Goal: Task Accomplishment & Management: Complete application form

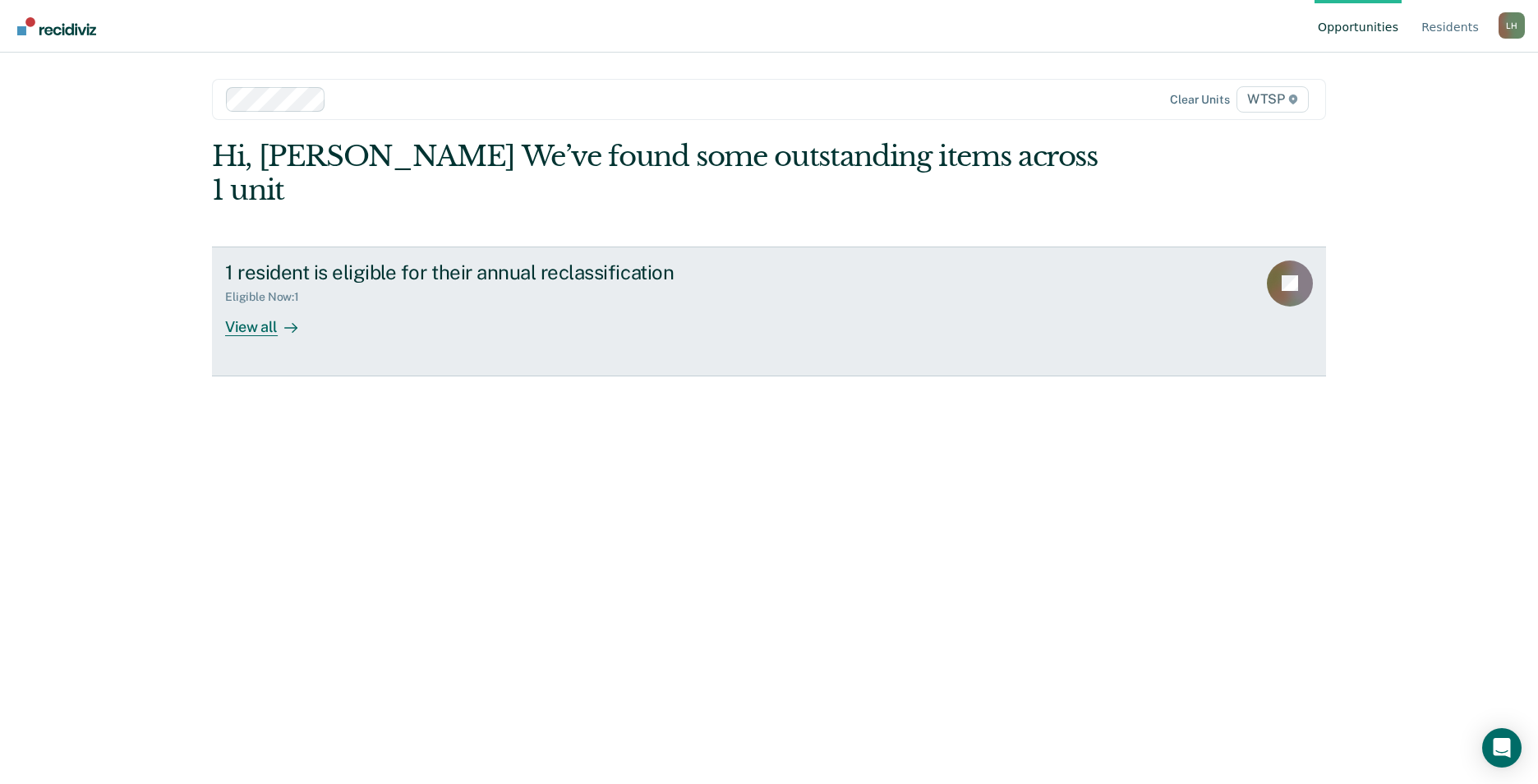
click at [267, 304] on div "View all" at bounding box center [271, 320] width 92 height 32
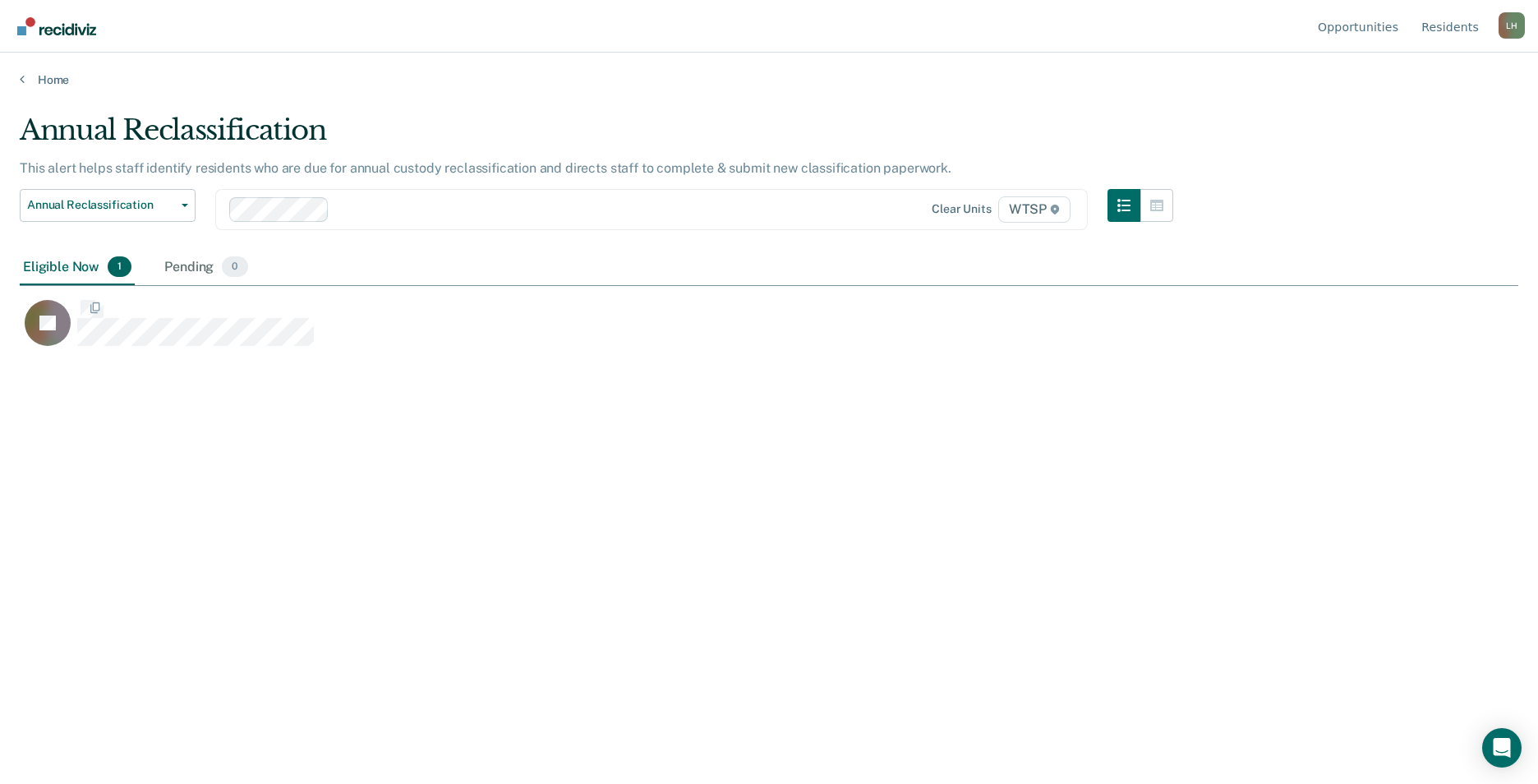
scroll to position [534, 1487]
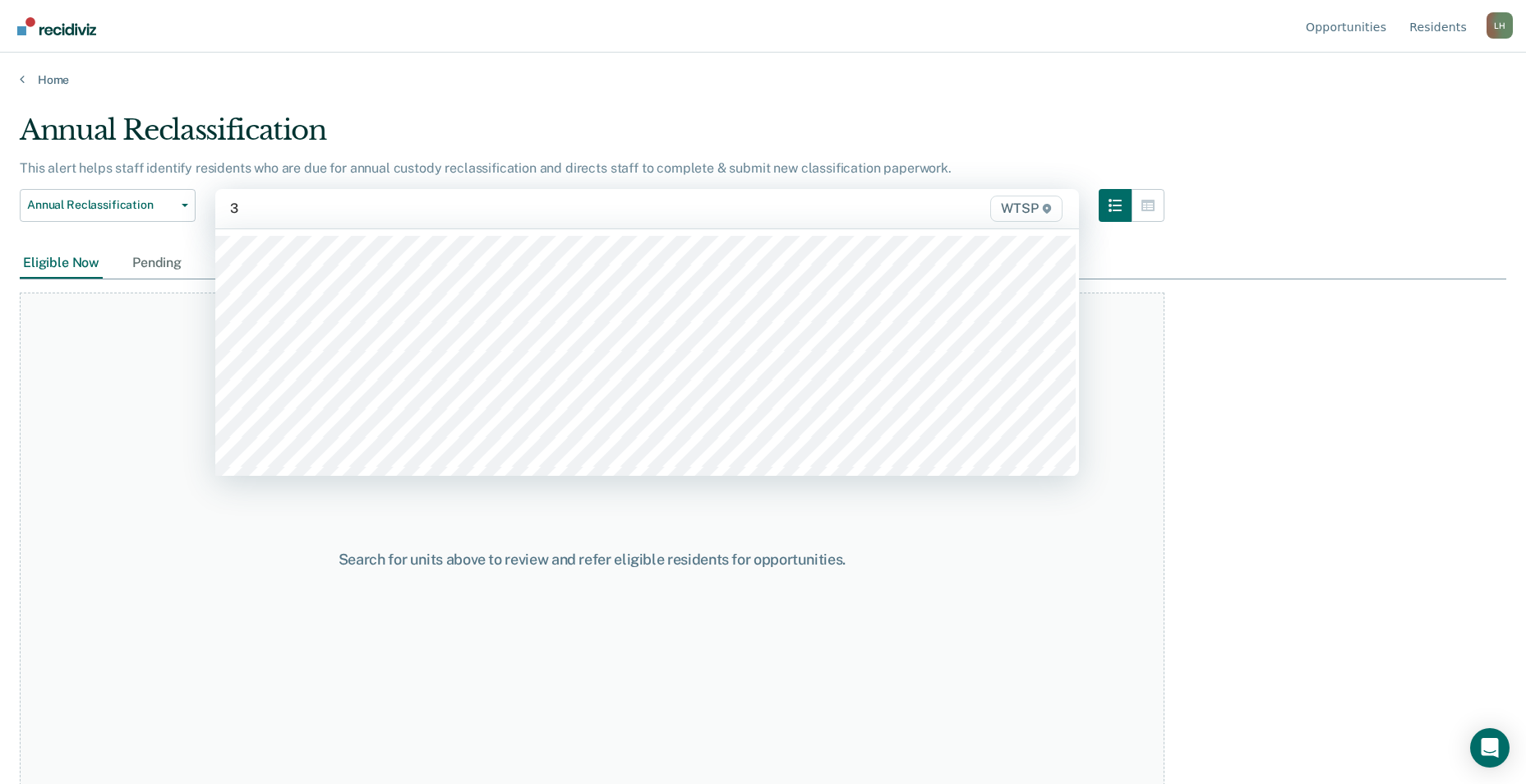
type input "3a"
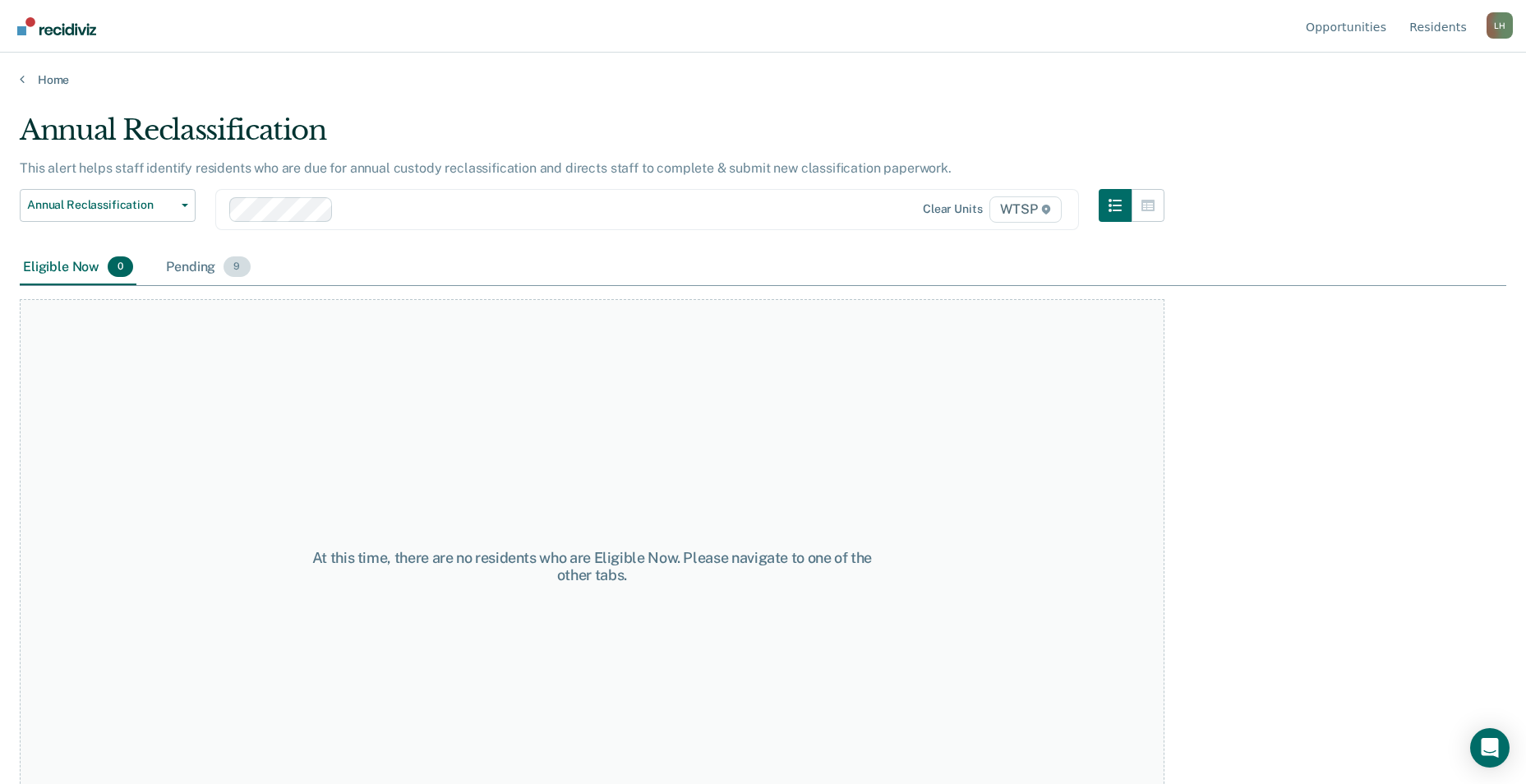
click at [186, 262] on div "Pending 9" at bounding box center [207, 267] width 90 height 36
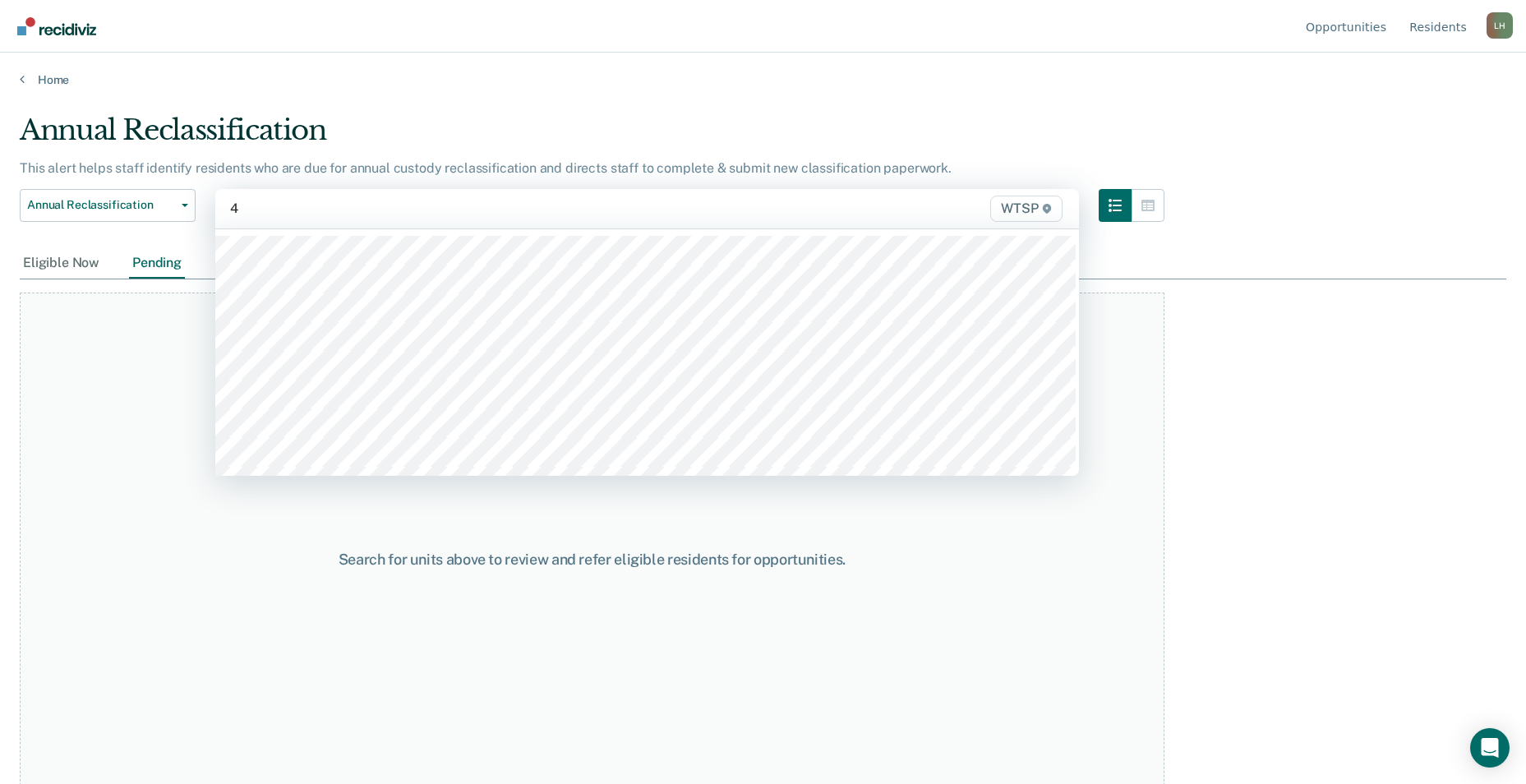
type input "4b"
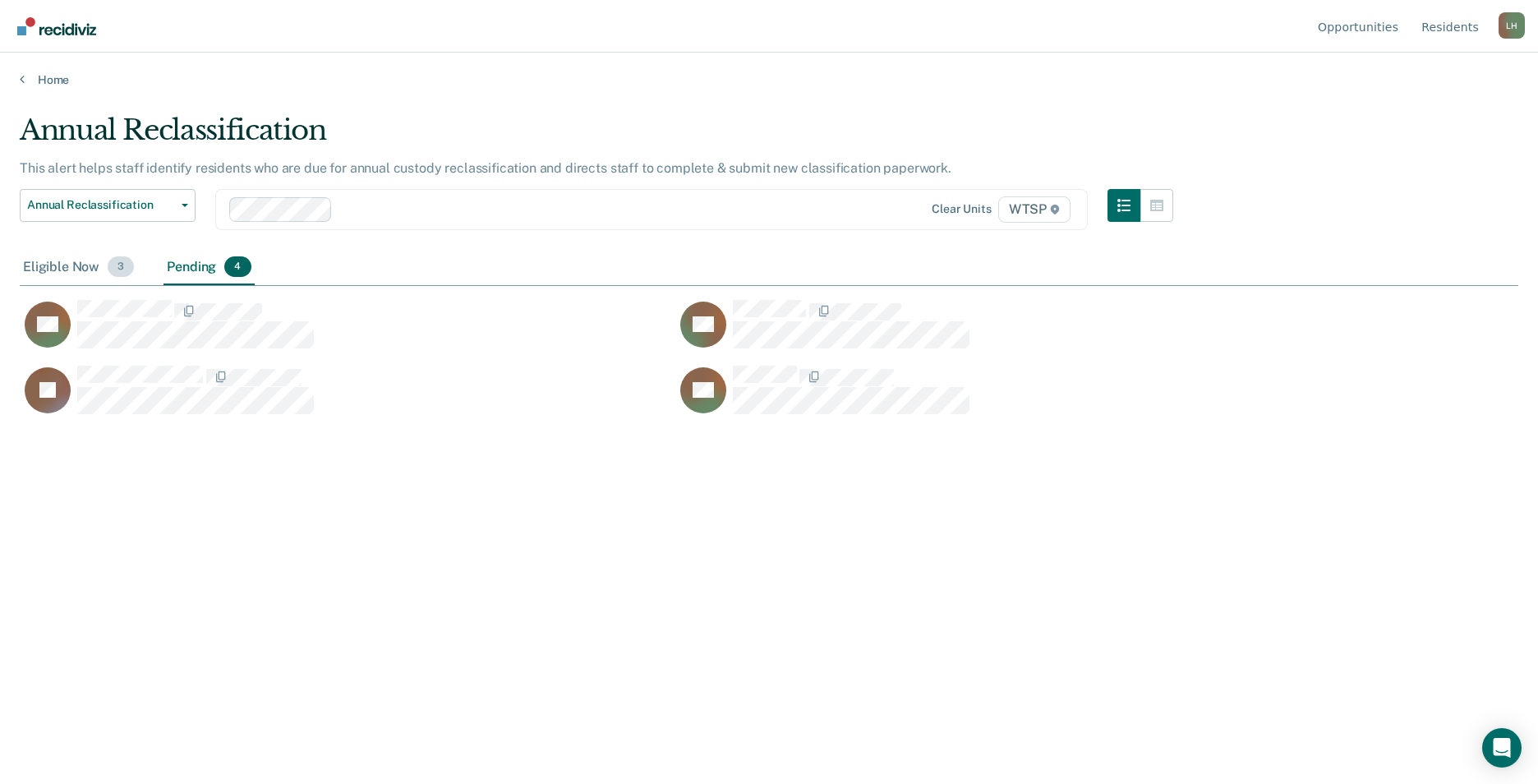
click at [62, 264] on div "Eligible Now 3" at bounding box center [78, 267] width 117 height 36
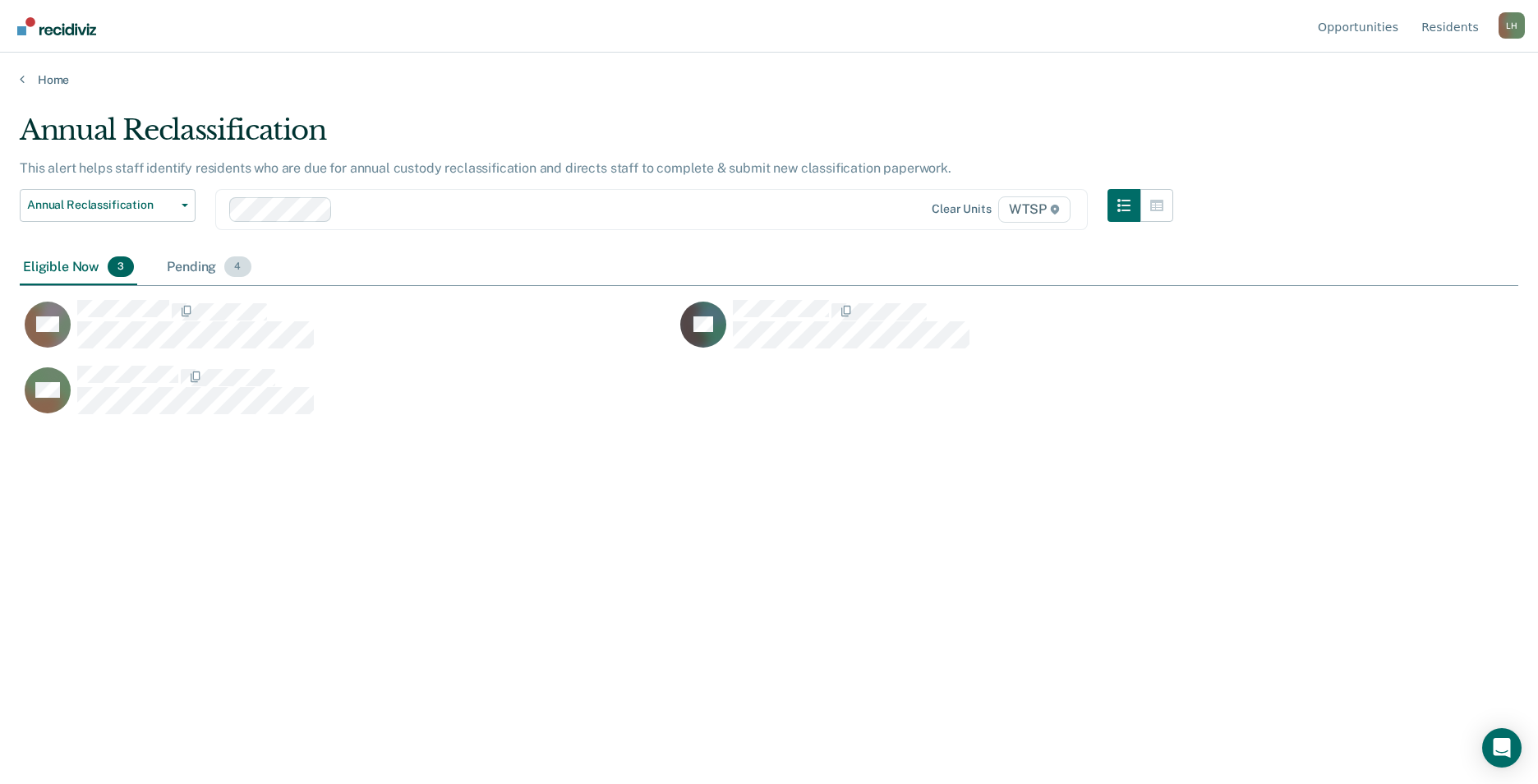
click at [177, 266] on div "Pending 4" at bounding box center [208, 267] width 90 height 36
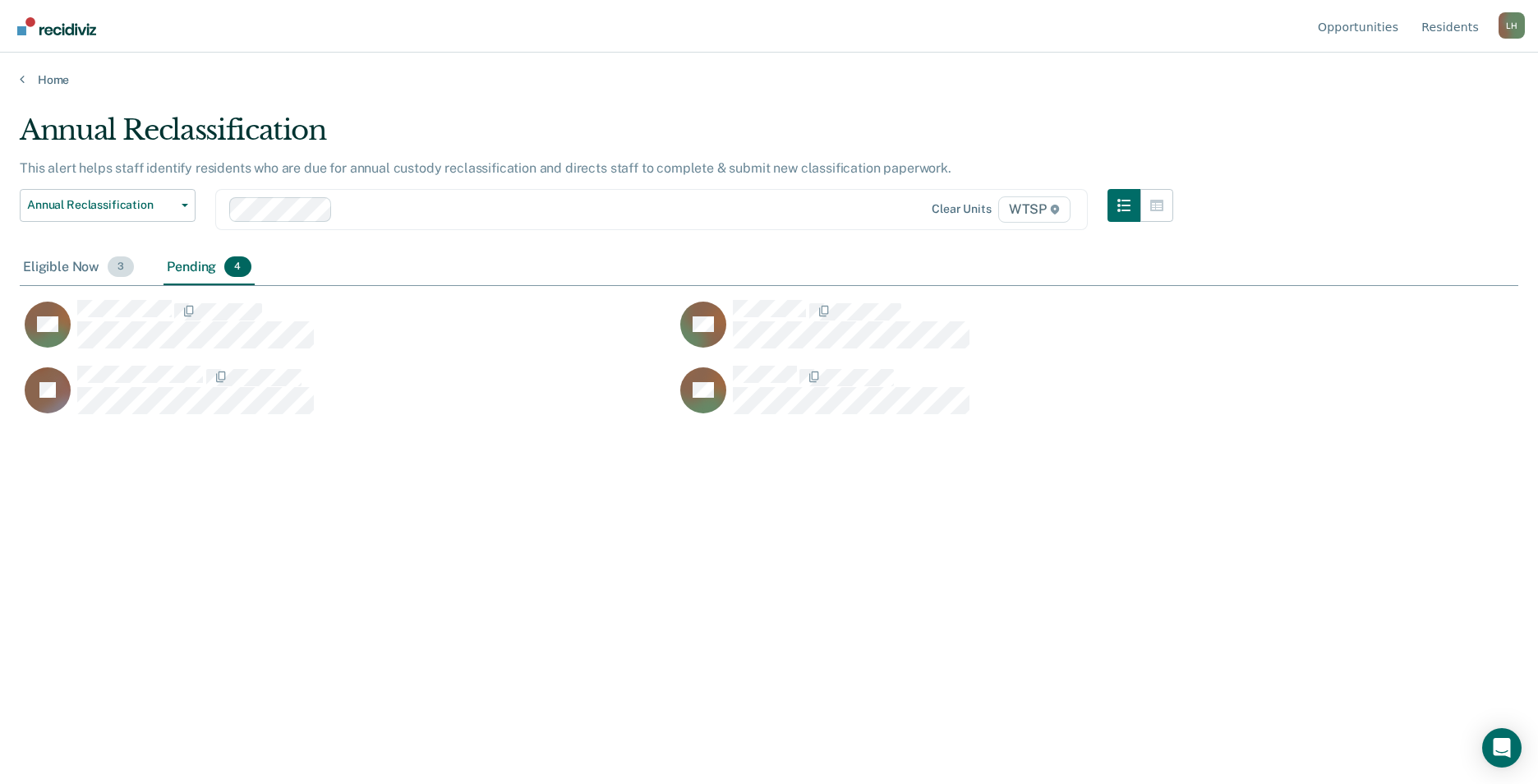
click at [58, 265] on div "Eligible Now 3" at bounding box center [78, 267] width 117 height 36
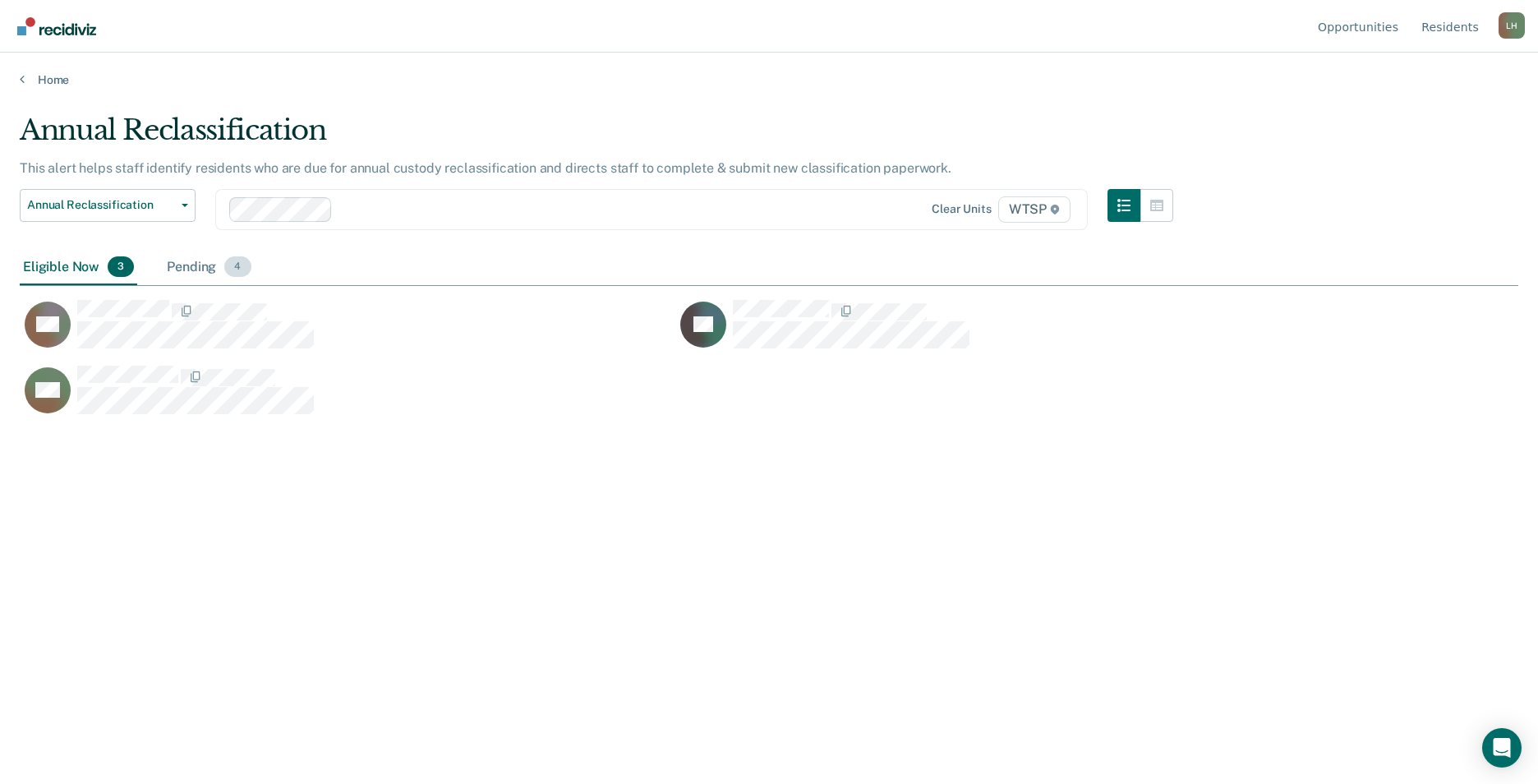
click at [190, 260] on div "Pending 4" at bounding box center [208, 267] width 90 height 36
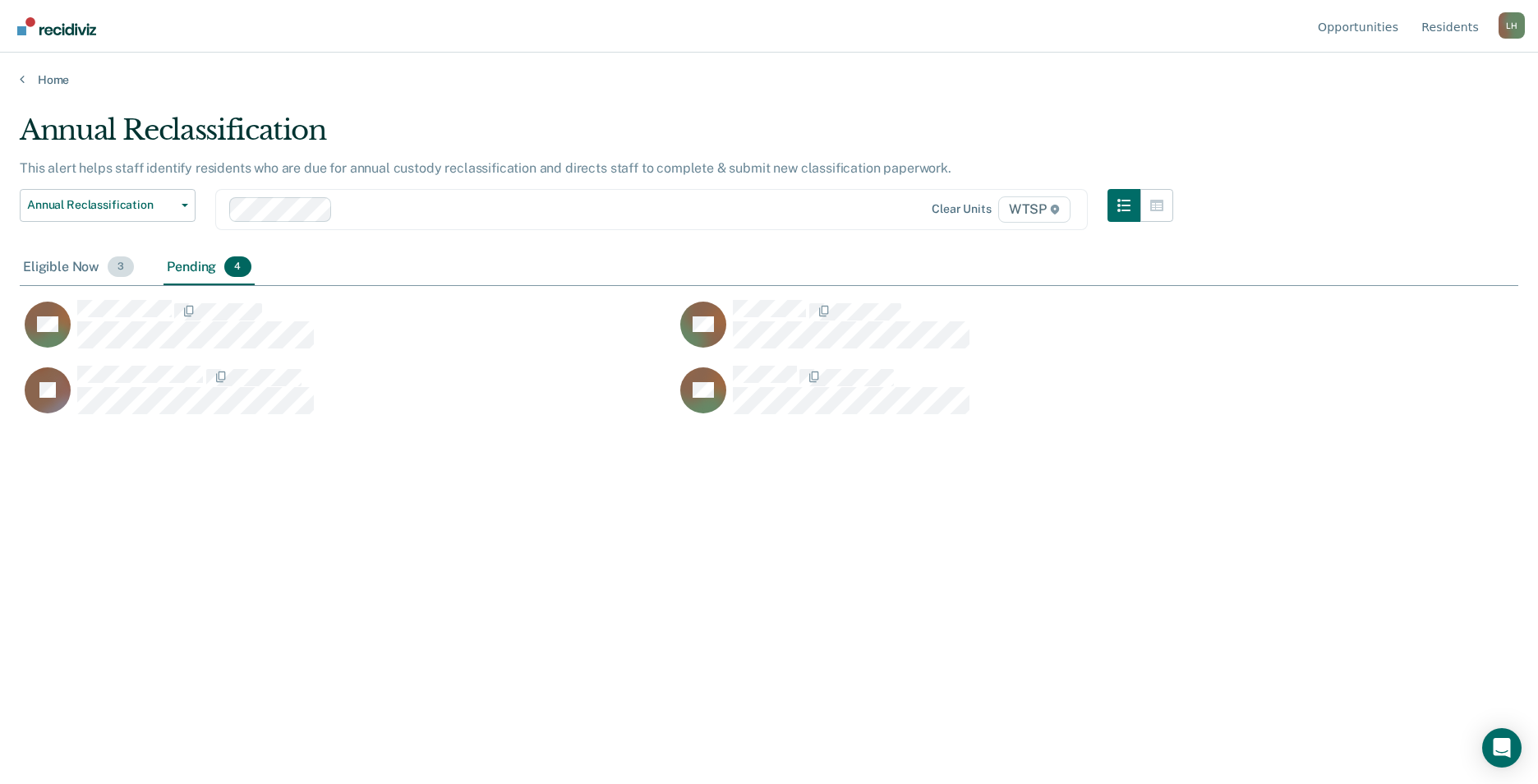
click at [51, 260] on div "Eligible Now 3" at bounding box center [78, 267] width 117 height 36
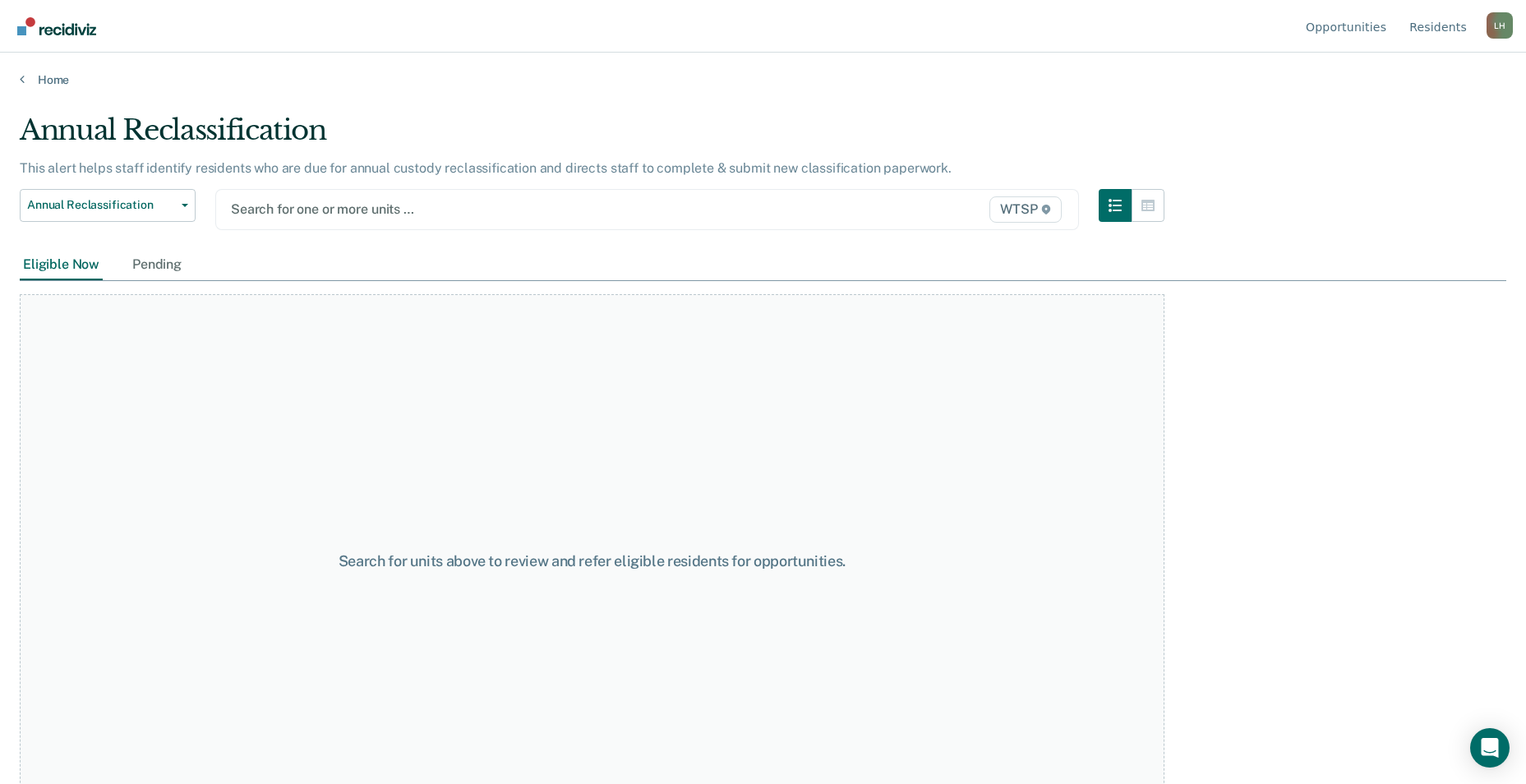
type input "1"
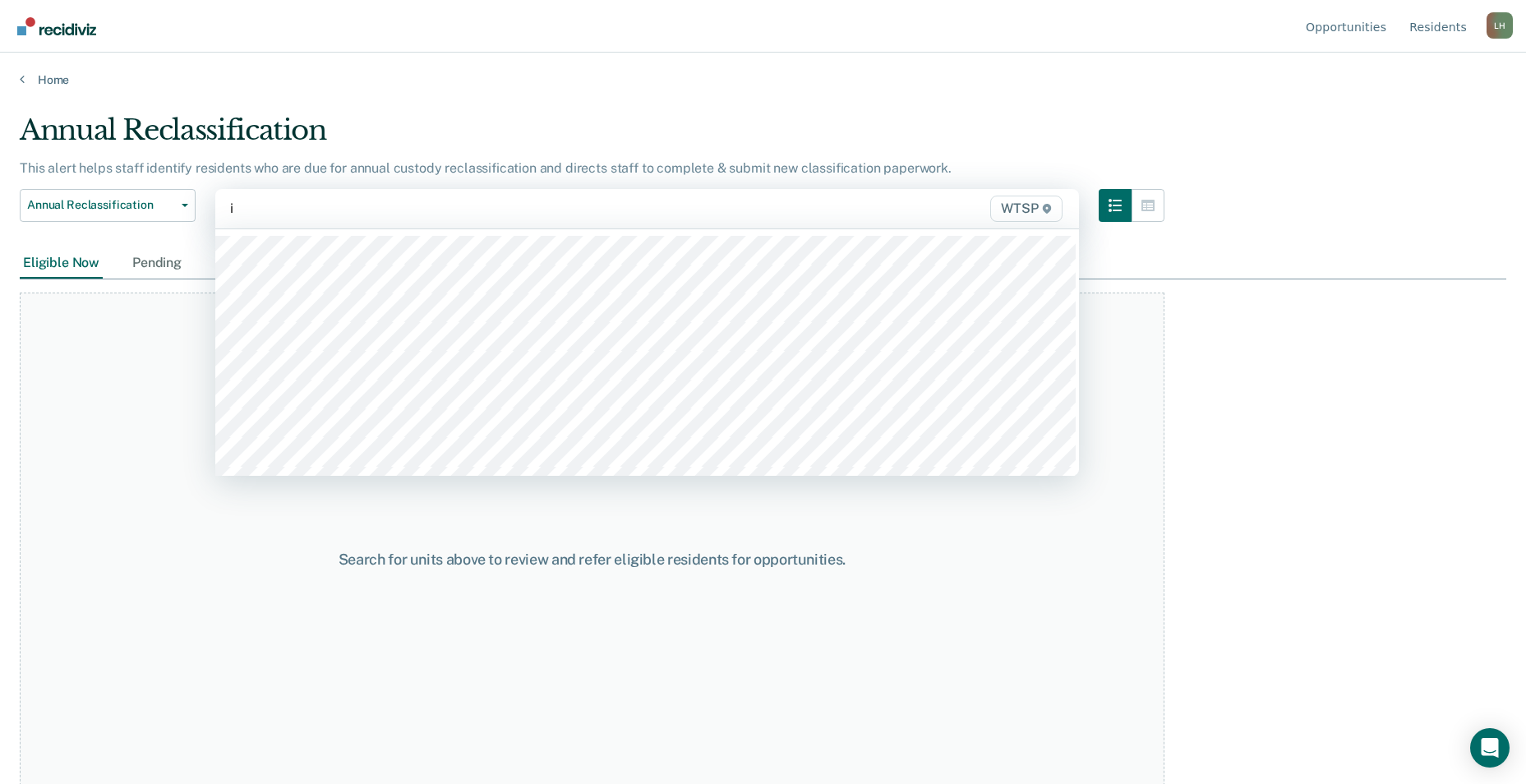
type input "in"
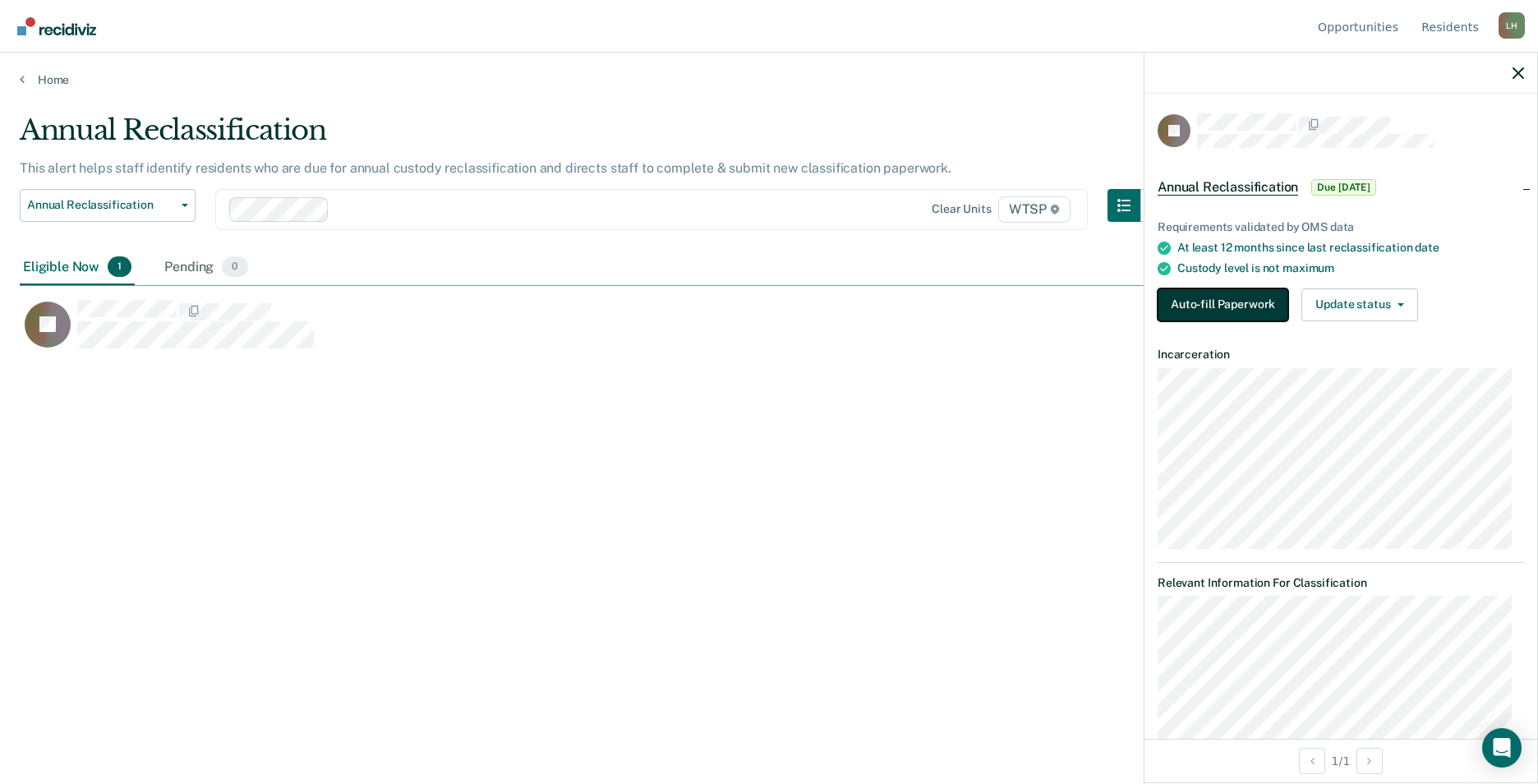
click at [1251, 298] on button "Auto-fill Paperwork" at bounding box center [1223, 304] width 131 height 33
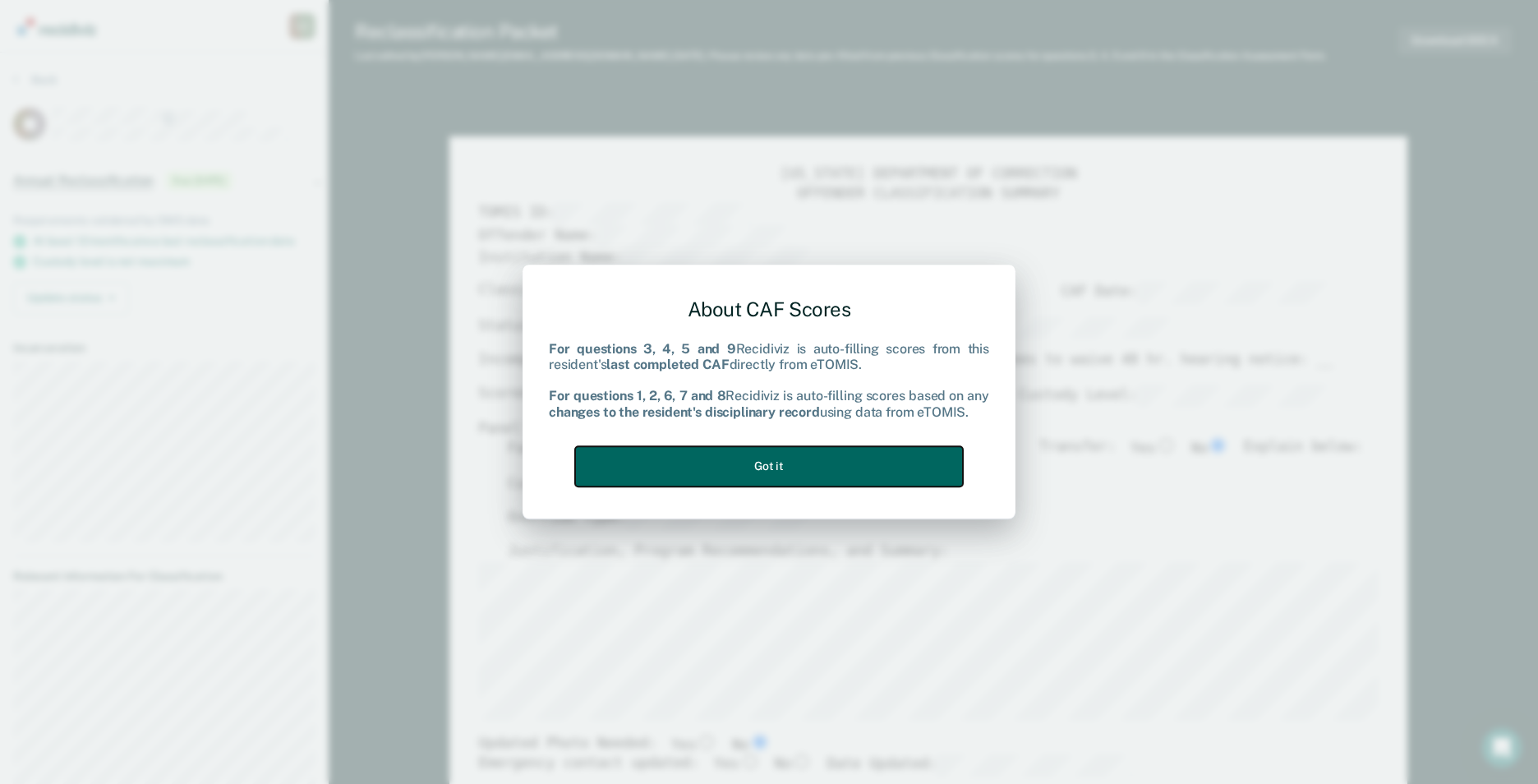
click at [885, 459] on button "Got it" at bounding box center [769, 466] width 388 height 40
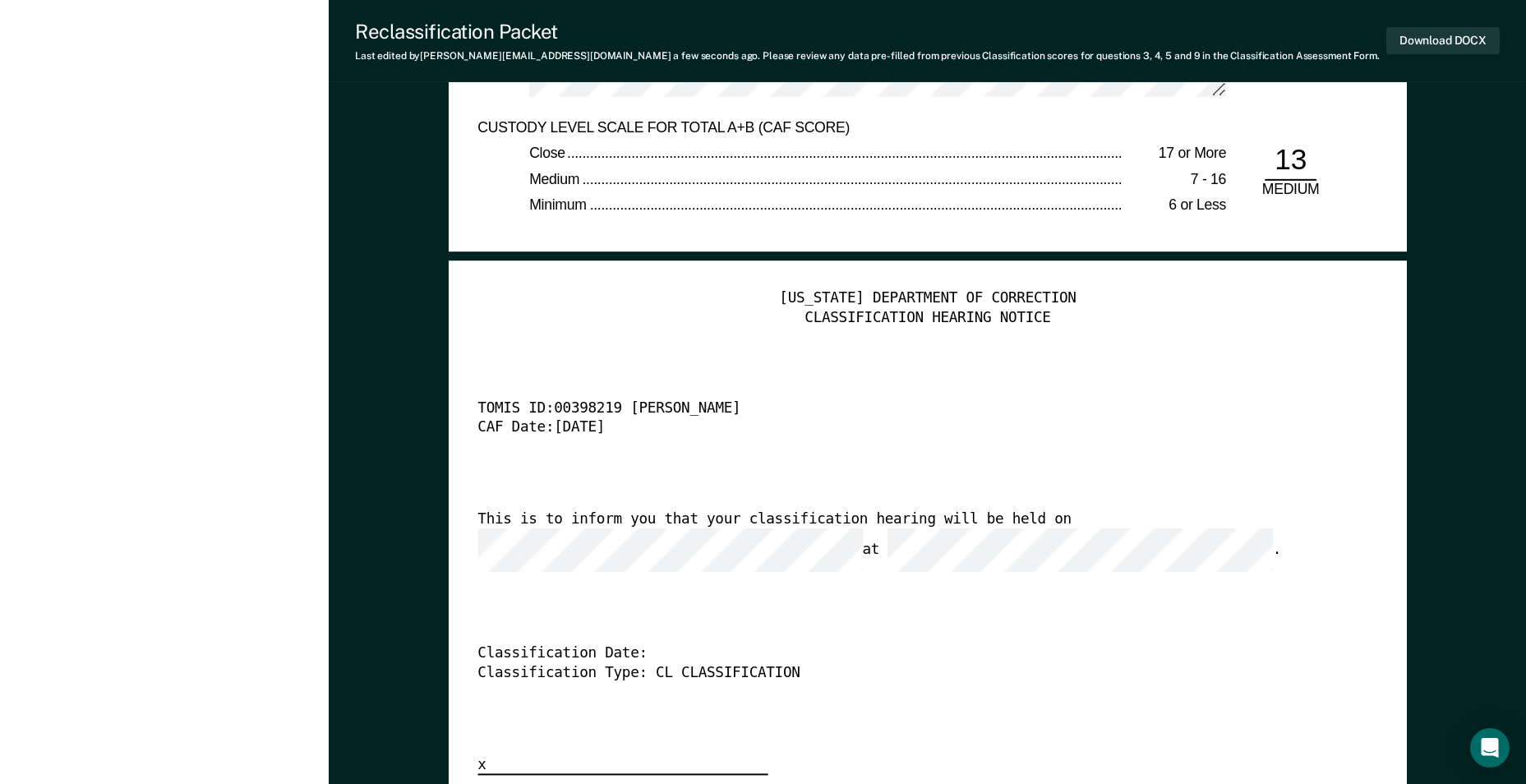
scroll to position [3779, 0]
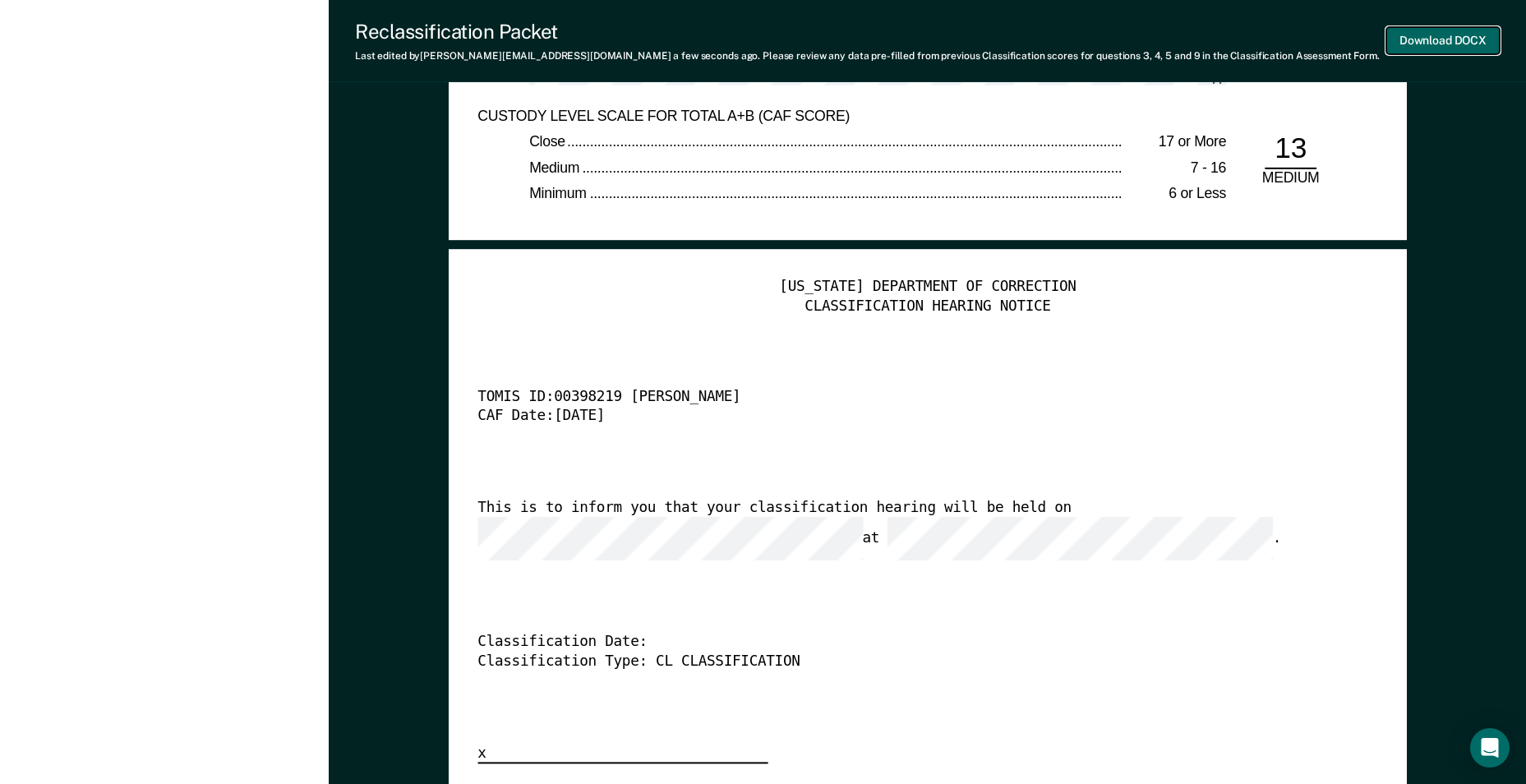
click at [1469, 35] on button "Download DOCX" at bounding box center [1443, 40] width 113 height 27
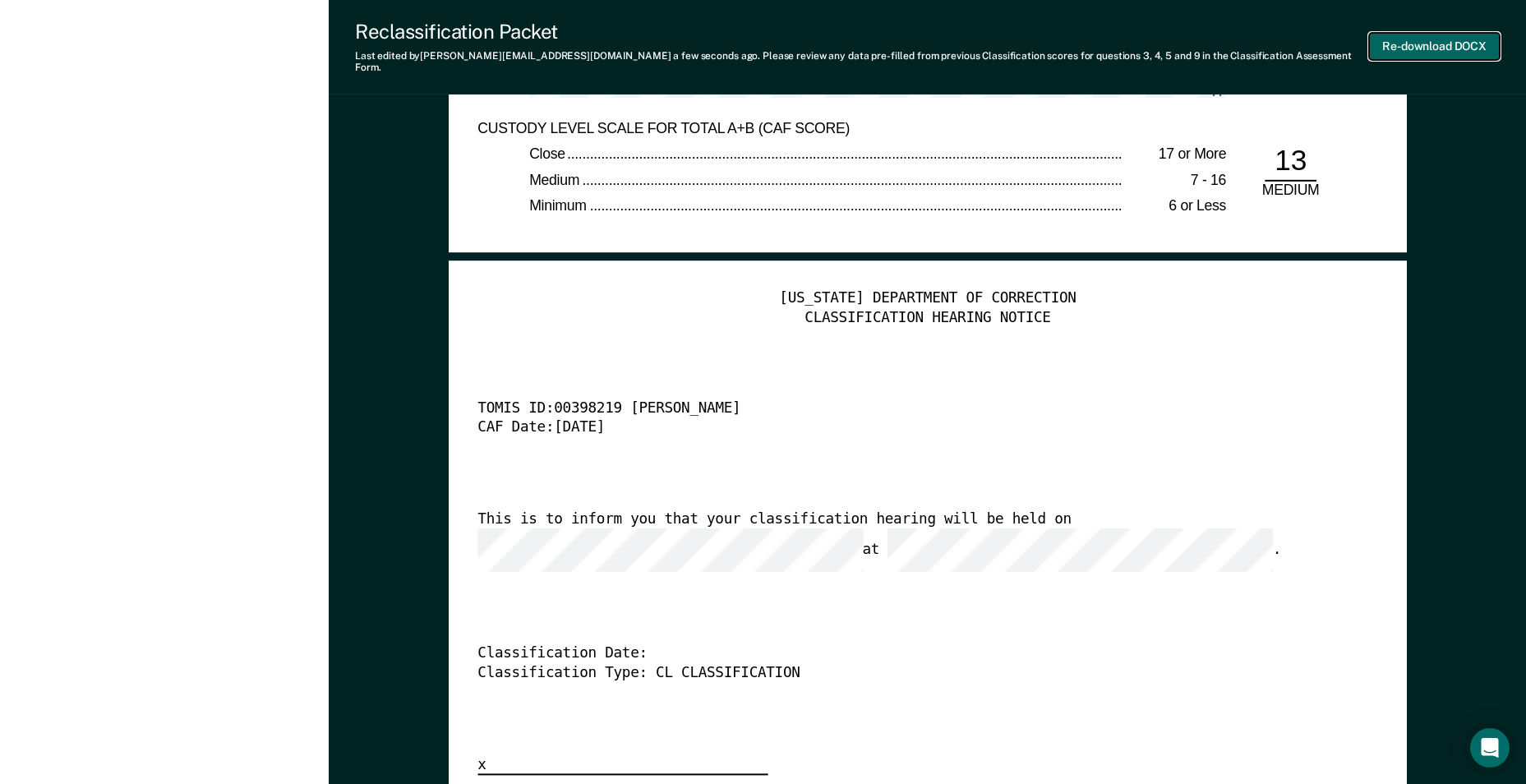
click at [1437, 39] on button "Re-download DOCX" at bounding box center [1434, 46] width 131 height 27
type textarea "x"
